Goal: Check status

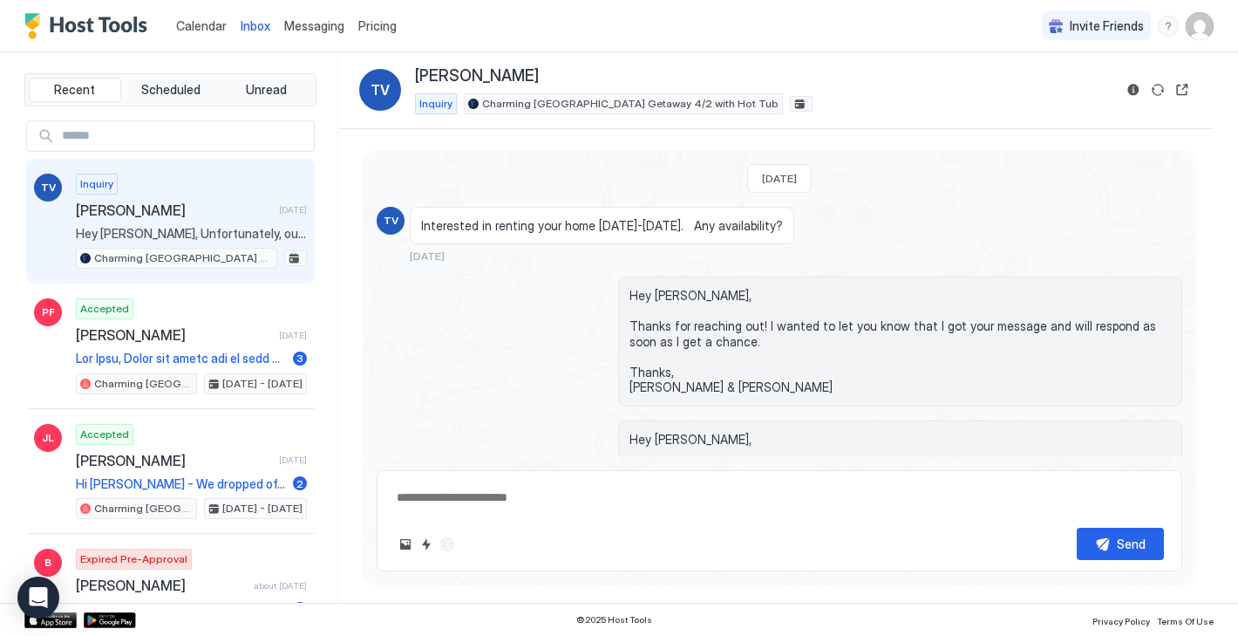
scroll to position [13, 0]
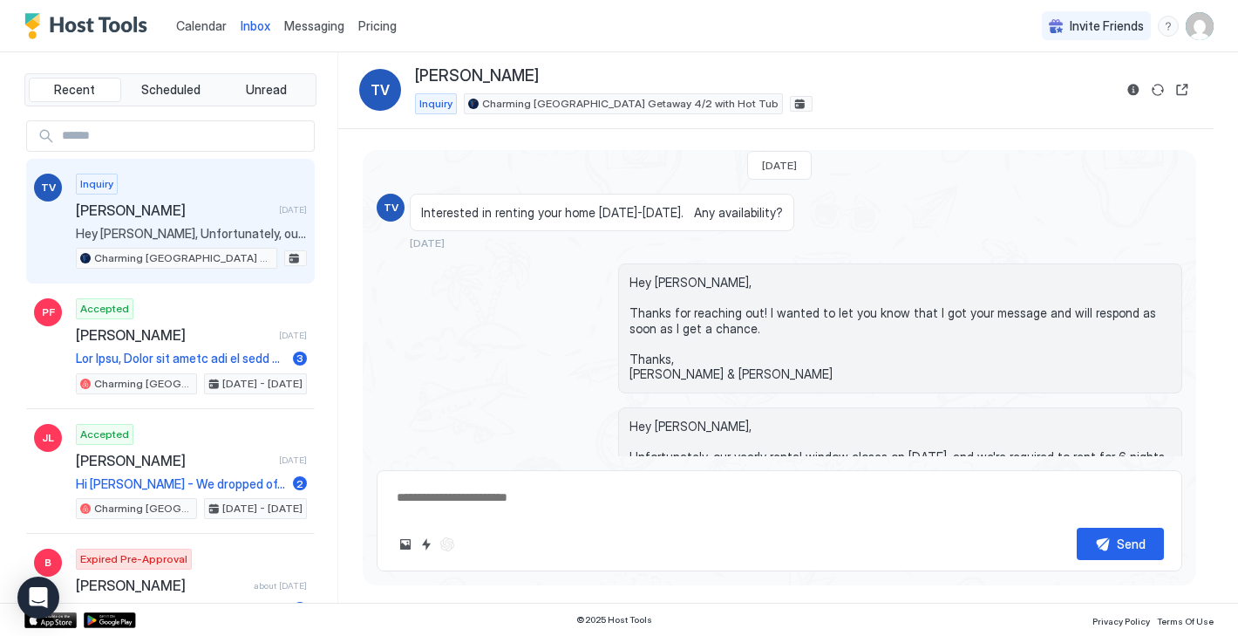
click at [204, 23] on span "Calendar" at bounding box center [201, 25] width 51 height 15
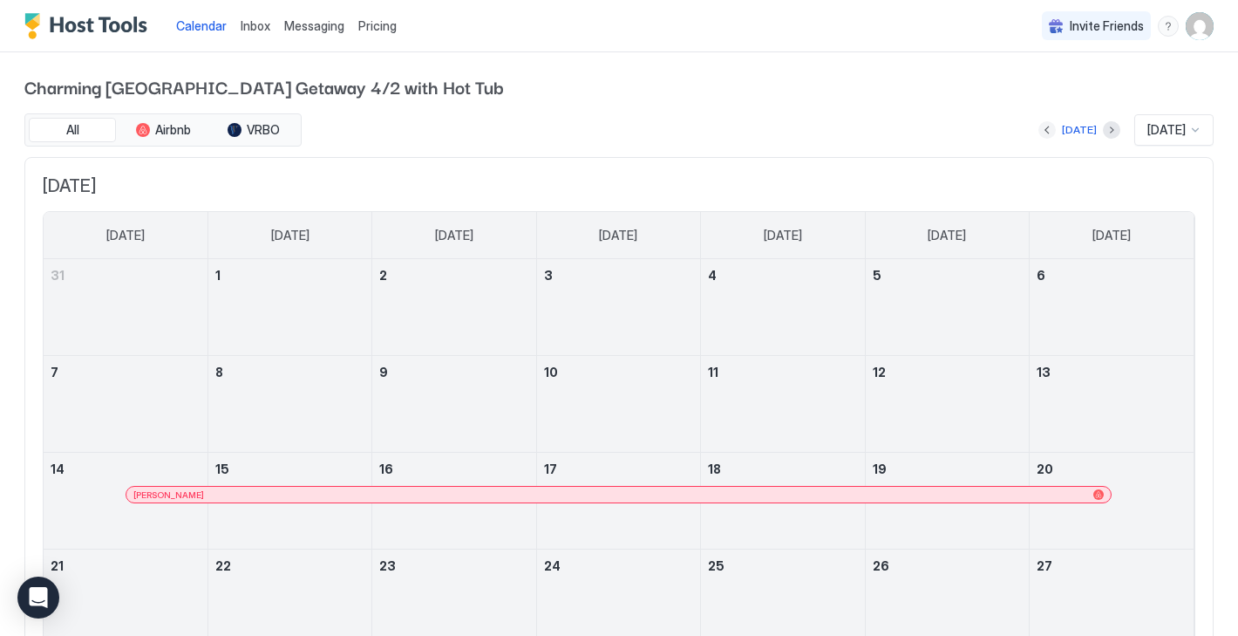
click at [1038, 129] on button "Previous month" at bounding box center [1046, 129] width 17 height 17
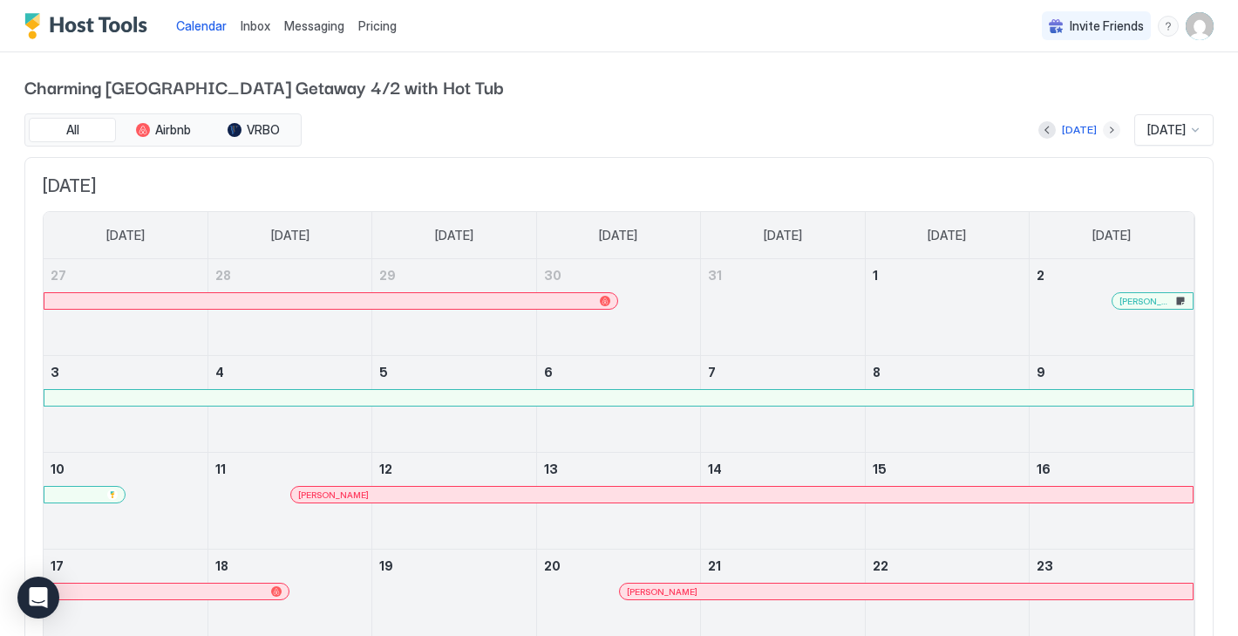
click at [1103, 132] on button "Next month" at bounding box center [1111, 129] width 17 height 17
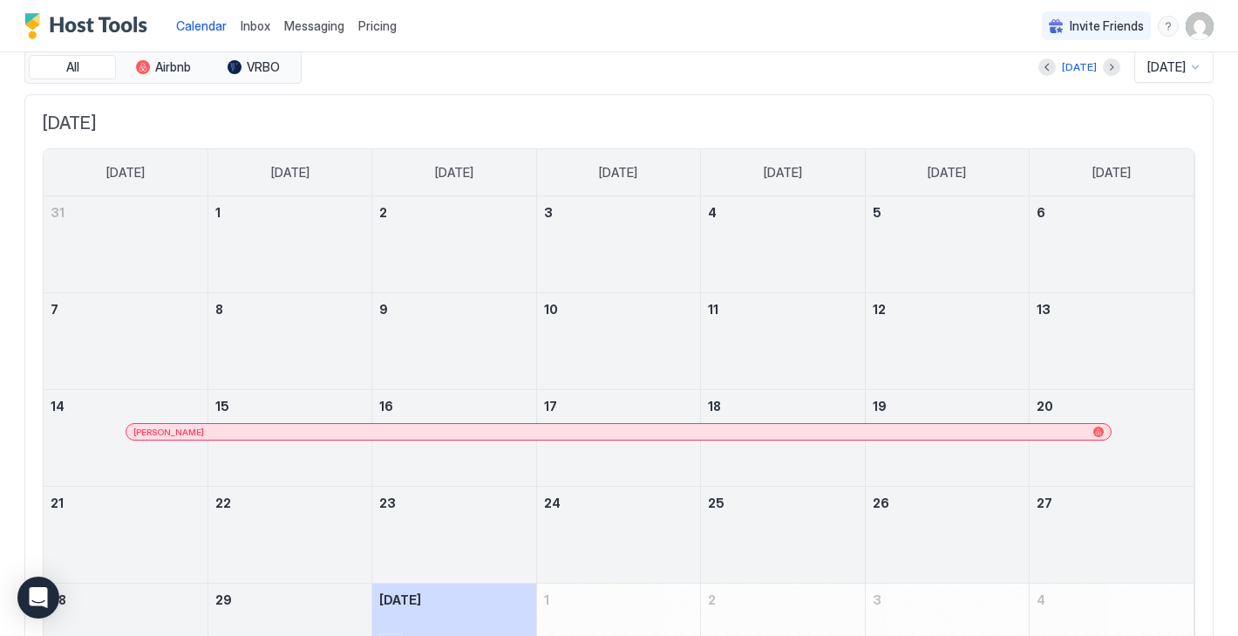
scroll to position [113, 0]
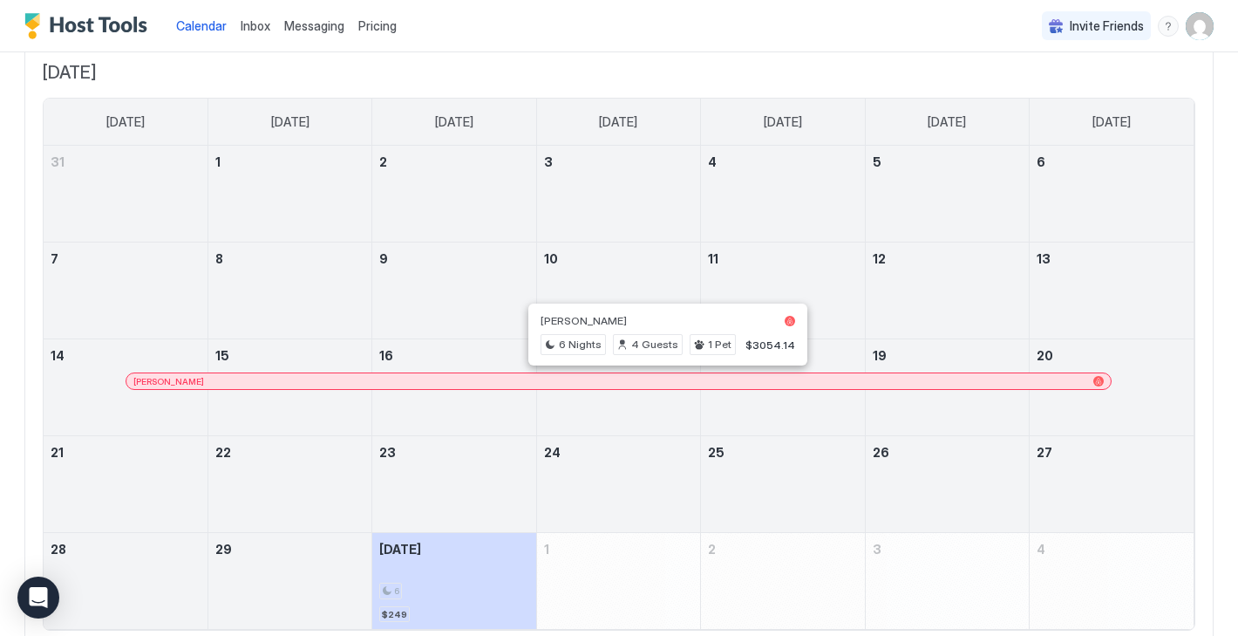
click at [668, 385] on div at bounding box center [668, 381] width 14 height 14
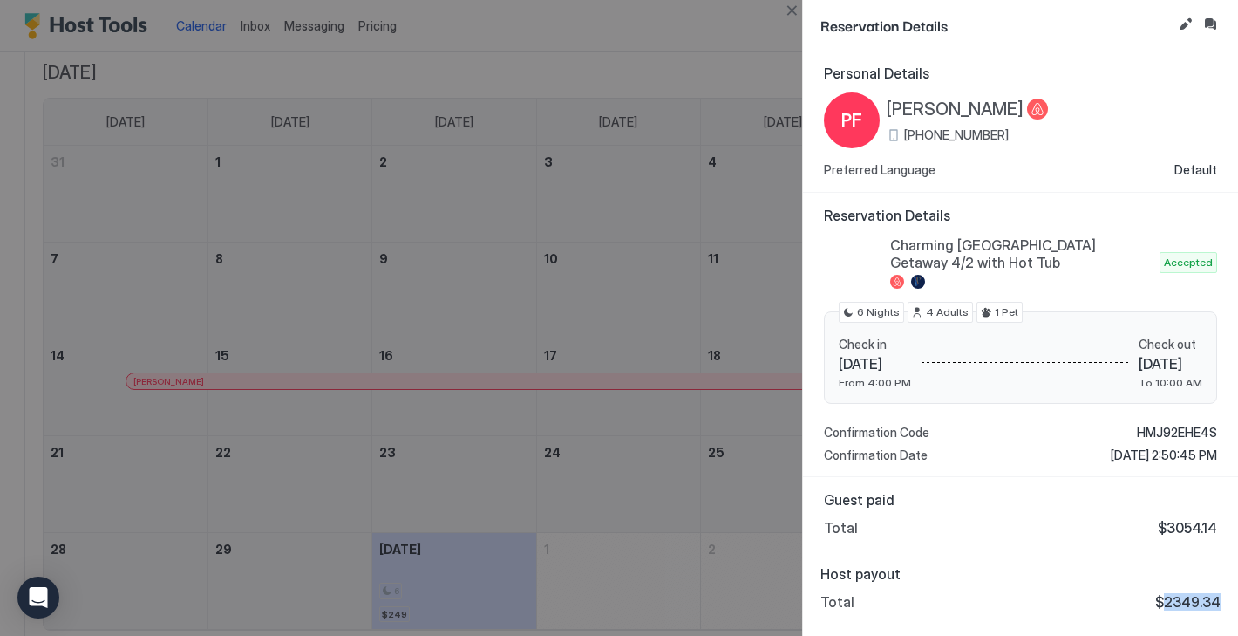
drag, startPoint x: 1167, startPoint y: 604, endPoint x: 1234, endPoint y: 599, distance: 67.3
click at [1234, 599] on div "Host payout Total $2349.34" at bounding box center [1020, 587] width 435 height 73
copy span "2349.34"
drag, startPoint x: 886, startPoint y: 105, endPoint x: 1013, endPoint y: 112, distance: 127.4
click at [1013, 112] on div "PF [PERSON_NAME] [PHONE_NUMBER]" at bounding box center [936, 120] width 224 height 56
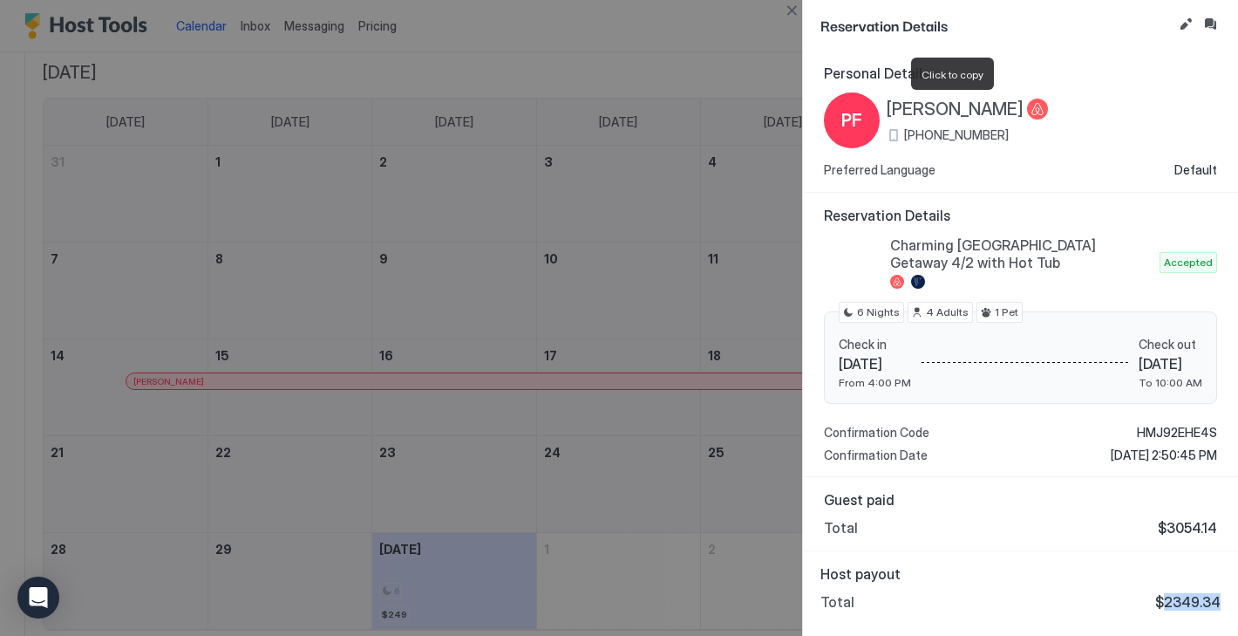
copy span "[PERSON_NAME]"
drag, startPoint x: 1167, startPoint y: 601, endPoint x: 1220, endPoint y: 599, distance: 52.3
click at [1220, 599] on span "$2349.34" at bounding box center [1187, 601] width 65 height 17
copy span "2349.34"
